Goal: Check status

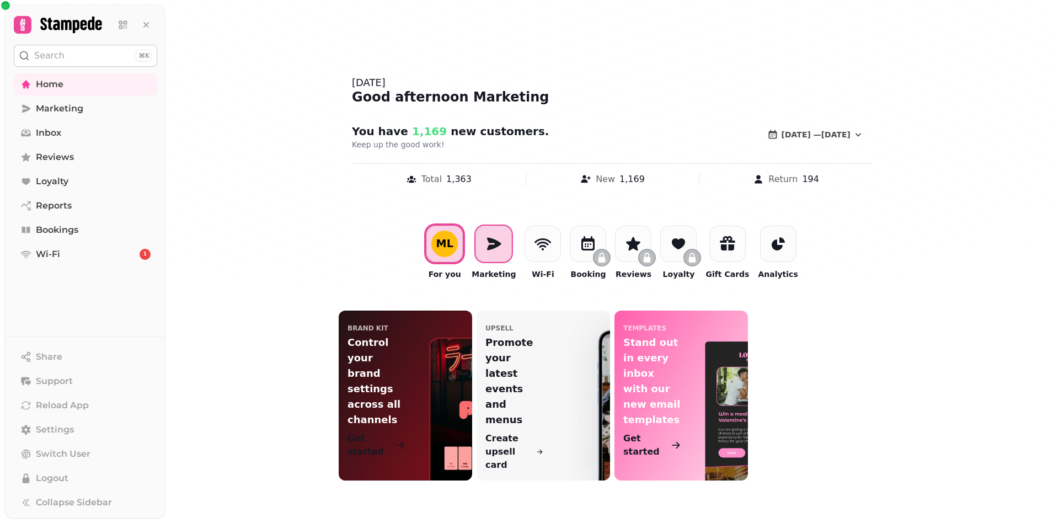
click at [502, 243] on icon at bounding box center [494, 244] width 14 height 13
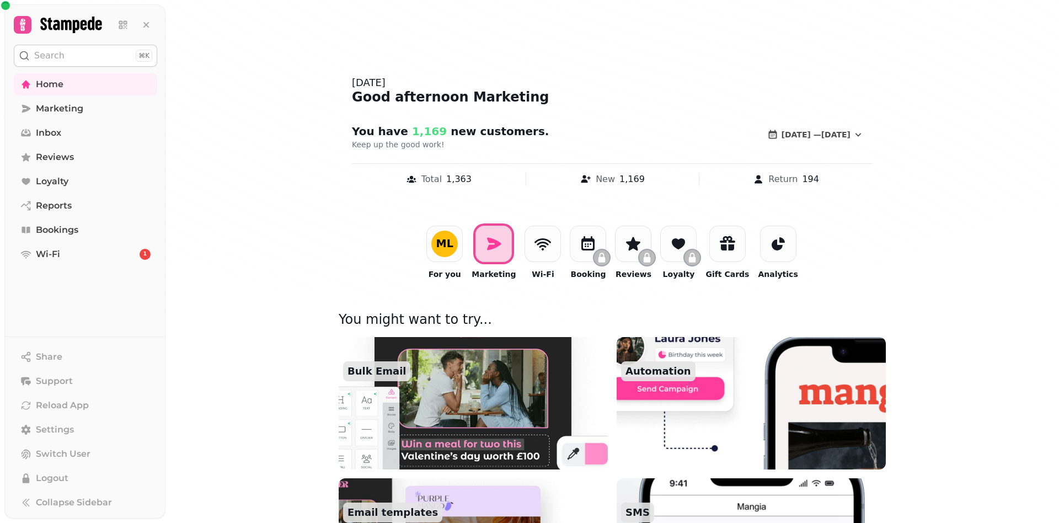
click at [465, 381] on img at bounding box center [474, 403] width 296 height 146
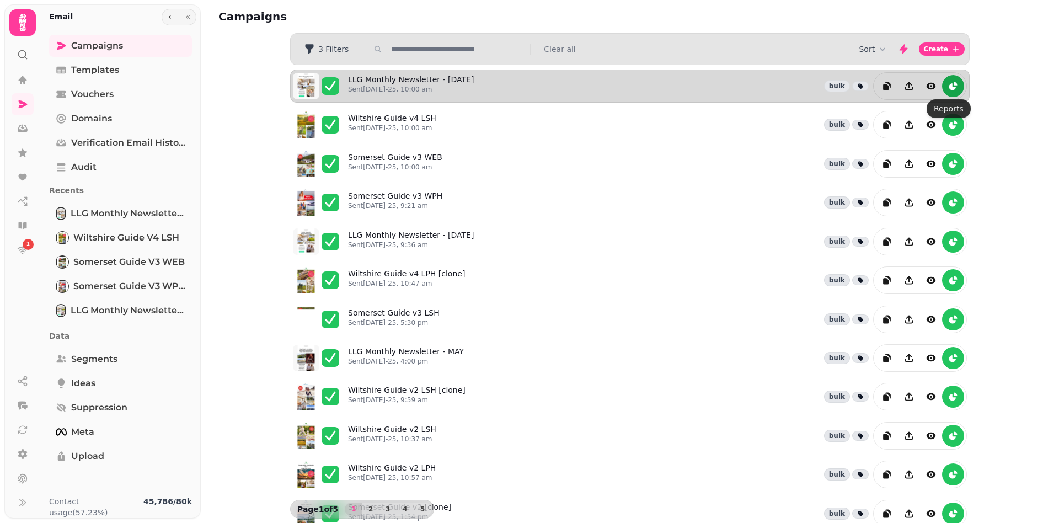
click at [951, 86] on icon "reports" at bounding box center [953, 86] width 11 height 11
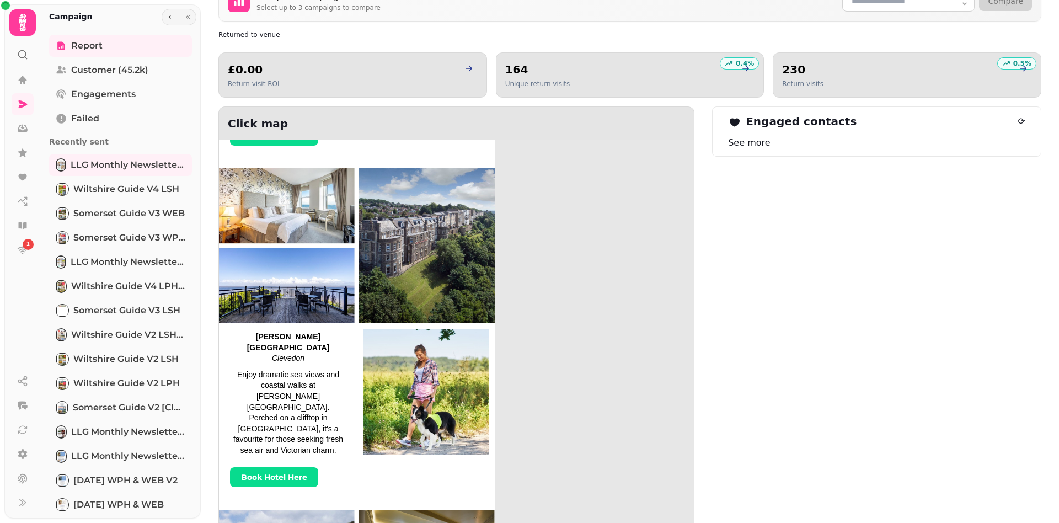
scroll to position [662, 0]
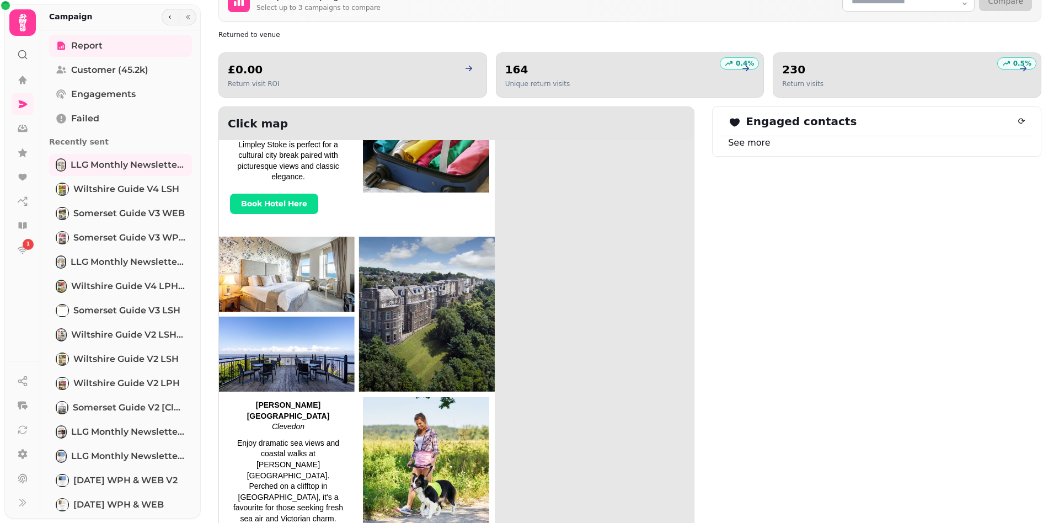
click at [428, 397] on img at bounding box center [426, 460] width 126 height 126
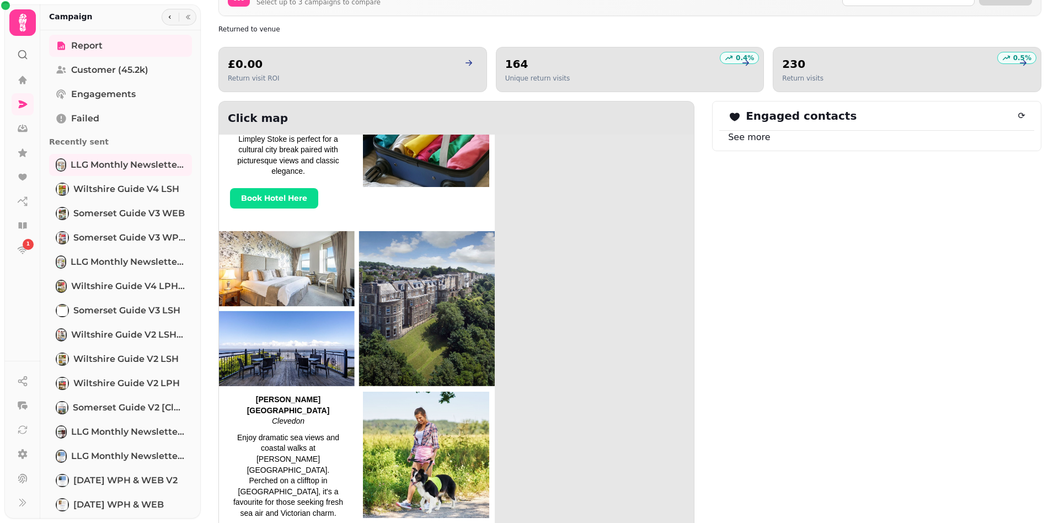
scroll to position [681, 0]
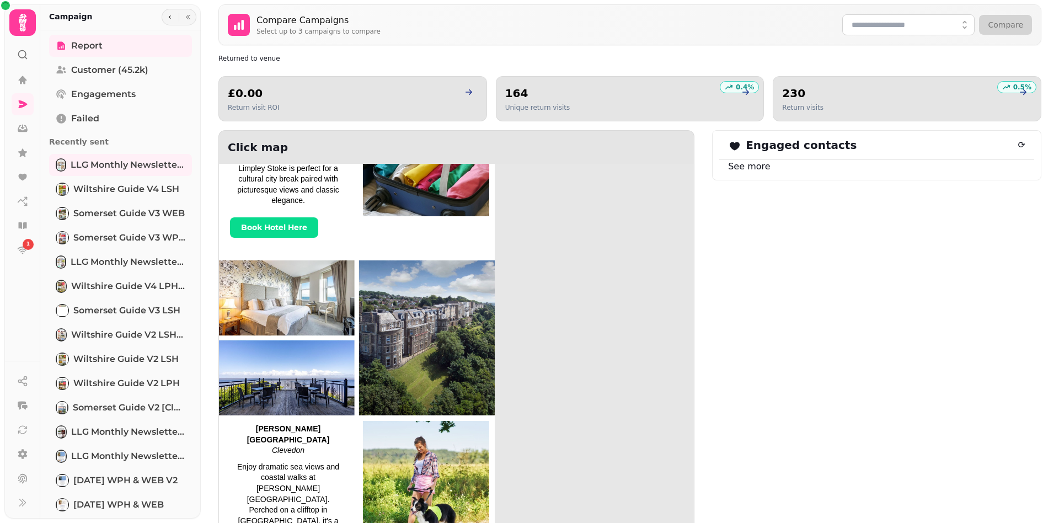
click at [1034, 116] on div "View Full Email Campaign Details From: [PERSON_NAME] Leisure Group <[EMAIL_ADDR…" at bounding box center [630, 45] width 858 height 1452
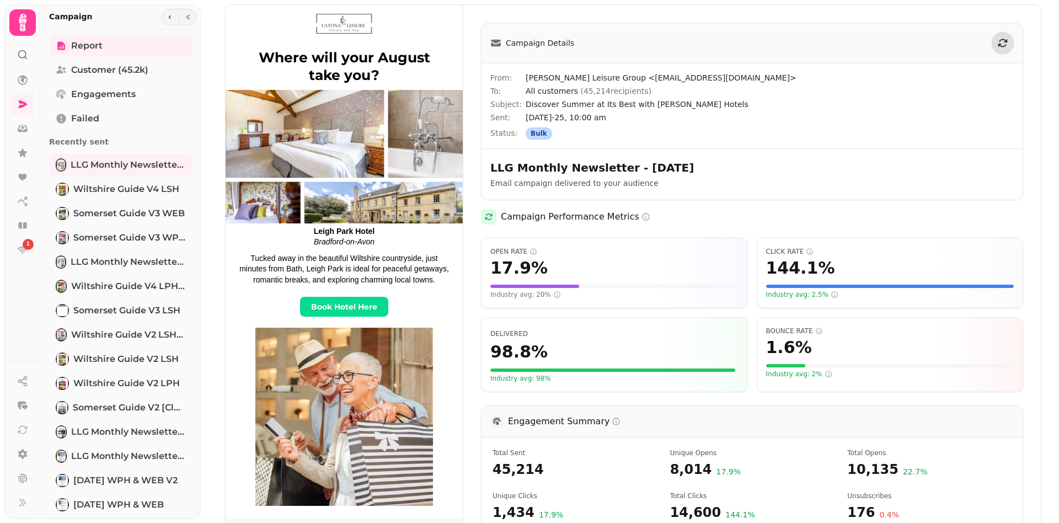
click at [698, 209] on div "Campaign Performance Metrics" at bounding box center [752, 216] width 542 height 15
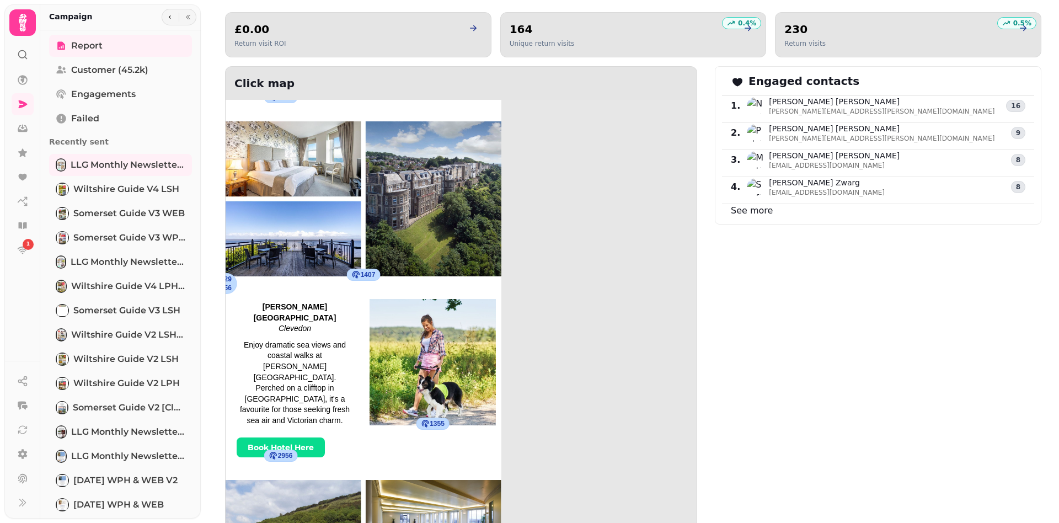
scroll to position [828, 0]
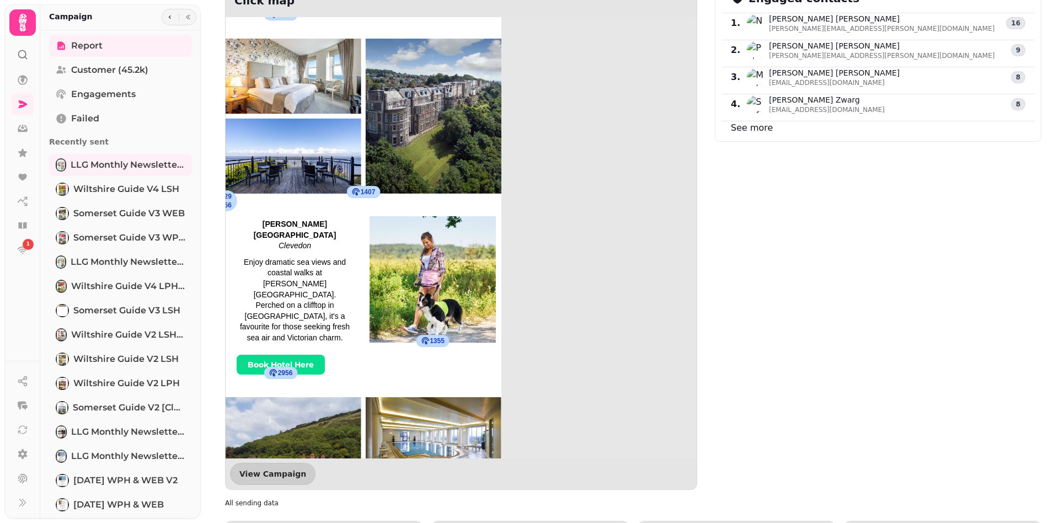
click at [868, 301] on div "Engaged contacts 1 . Nicola Taylor nicola.taylor@wwutilities.co.uk 16 2 . Patri…" at bounding box center [878, 236] width 327 height 506
click at [458, 221] on img at bounding box center [433, 279] width 126 height 126
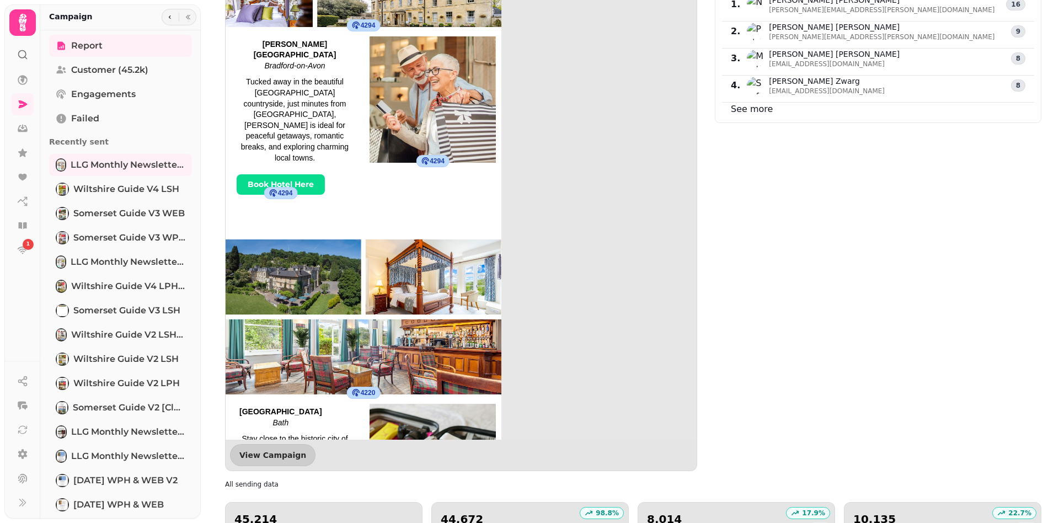
scroll to position [0, 0]
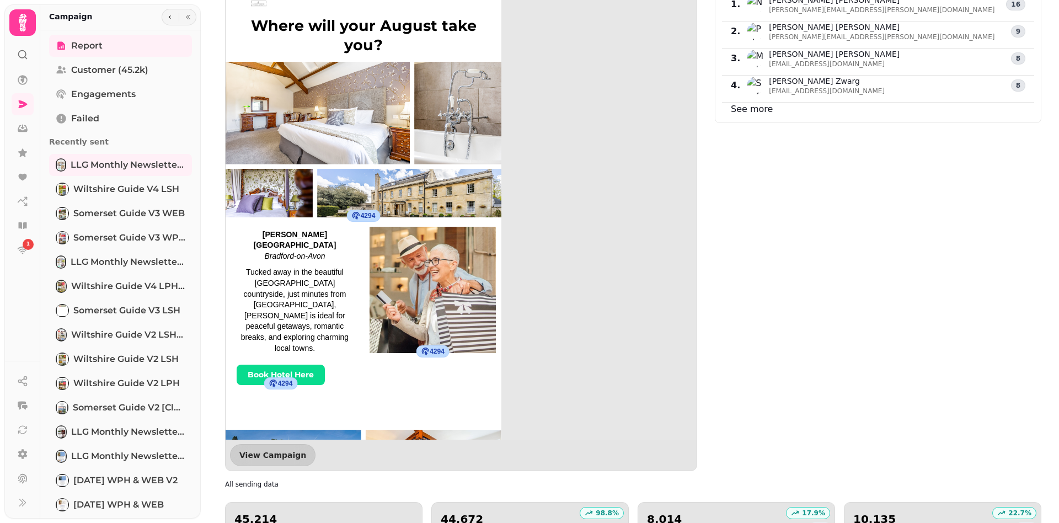
click at [815, 348] on div "Engaged contacts 1 . Nicola Taylor nicola.taylor@wwutilities.co.uk 16 2 . Patri…" at bounding box center [878, 218] width 327 height 506
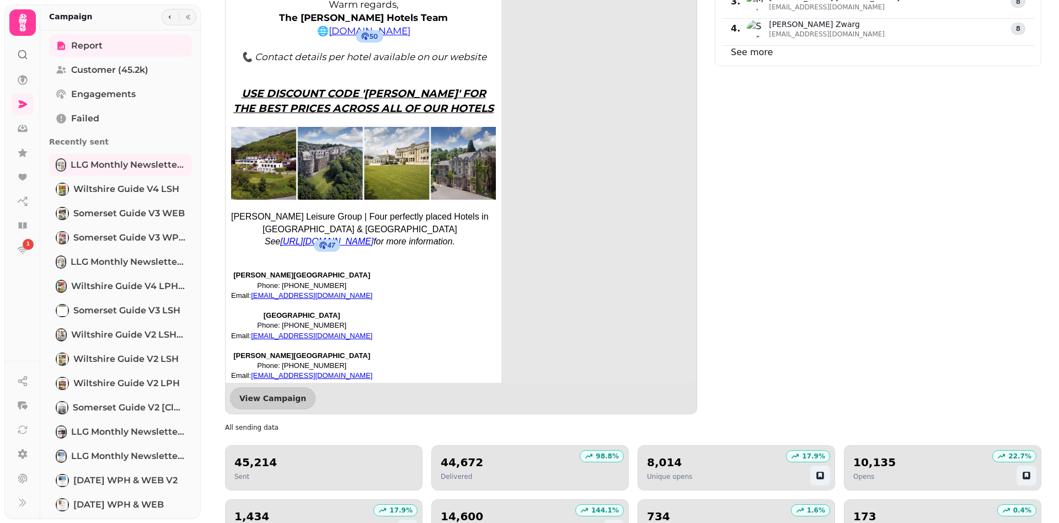
scroll to position [929, 0]
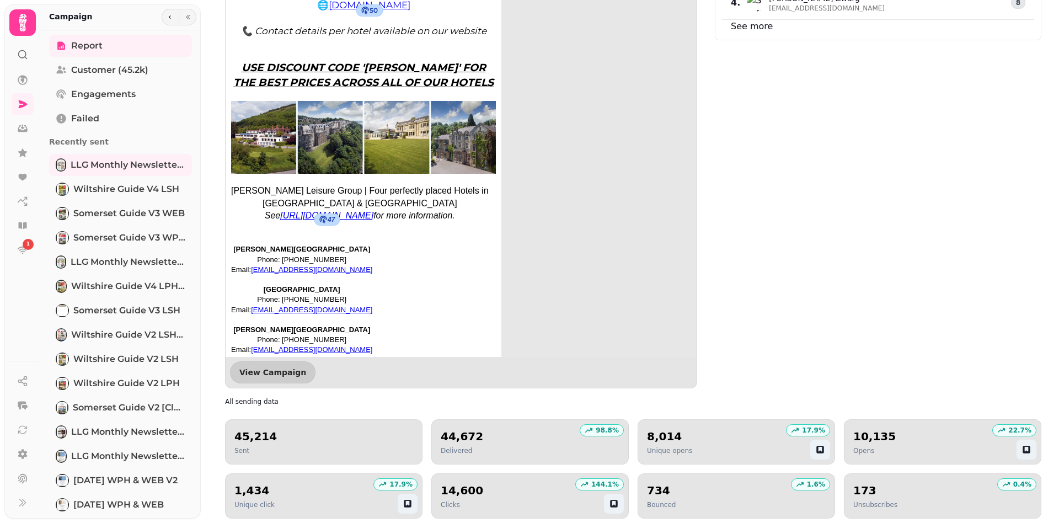
click at [833, 78] on div "Engaged contacts 1 . Nicola Taylor nicola.taylor@wwutilities.co.uk 16 2 . Patri…" at bounding box center [878, 135] width 327 height 506
